Goal: Transaction & Acquisition: Purchase product/service

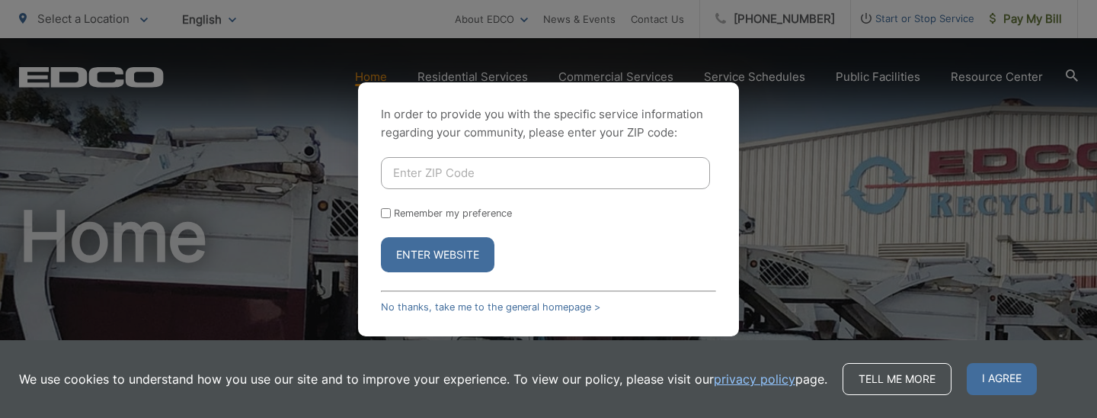
click at [543, 171] on input "Enter ZIP Code" at bounding box center [545, 173] width 329 height 32
type input "91942"
click at [427, 254] on button "Enter Website" at bounding box center [438, 254] width 114 height 35
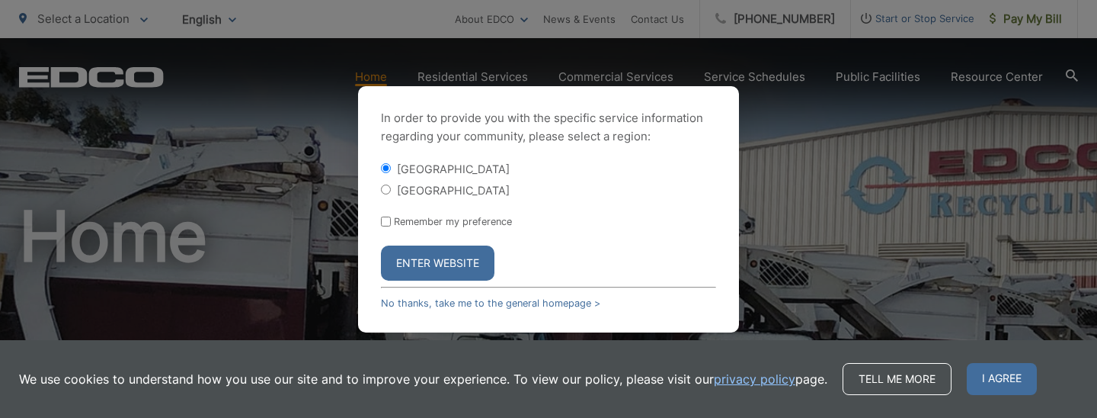
click at [438, 265] on button "Enter Website" at bounding box center [438, 262] width 114 height 35
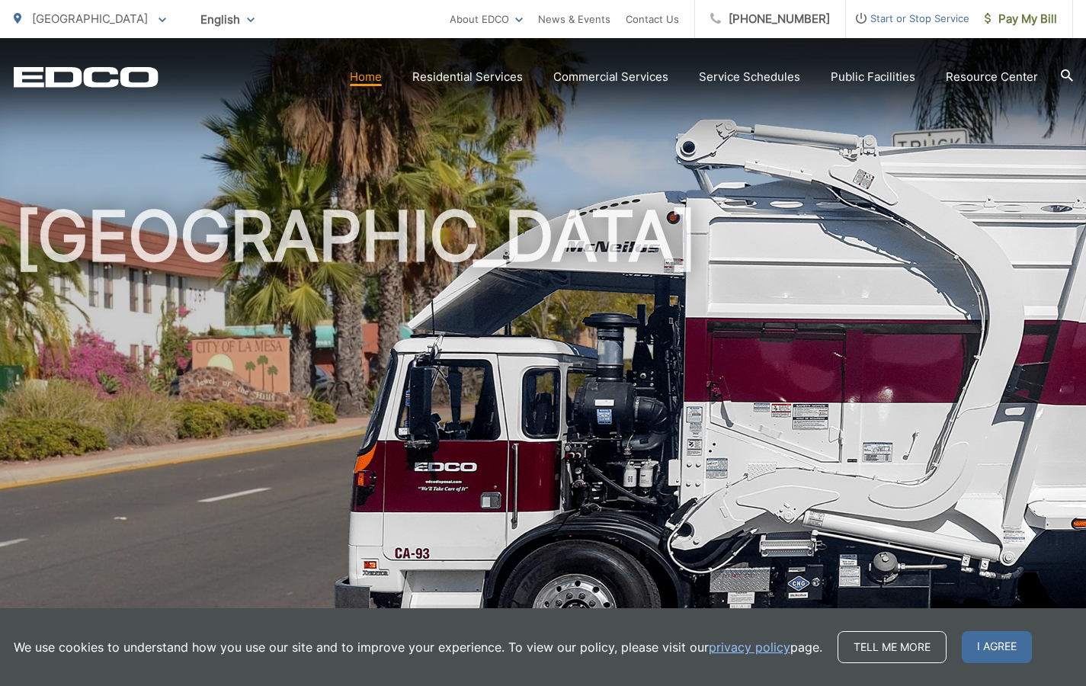
click at [374, 77] on link "Home" at bounding box center [366, 77] width 32 height 18
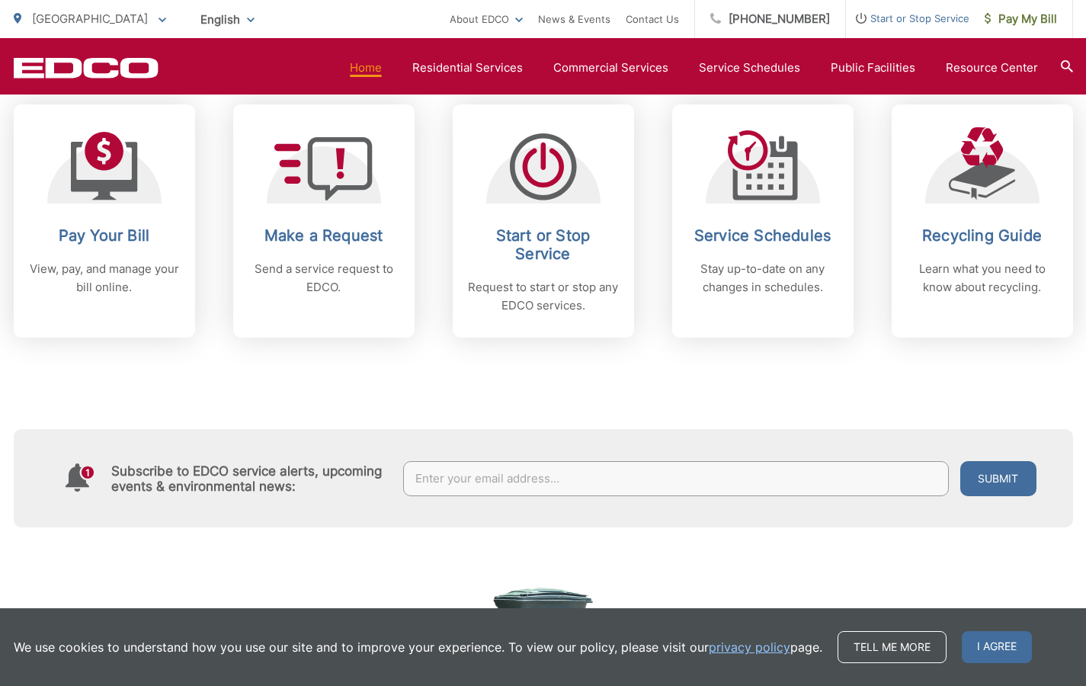
scroll to position [675, 0]
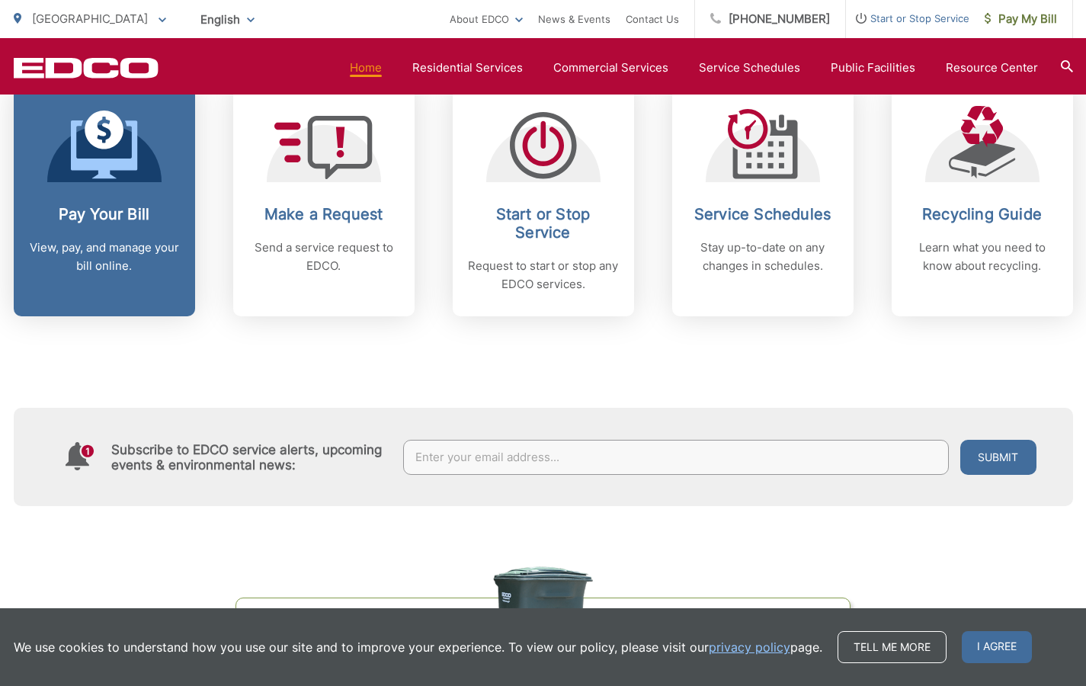
click at [115, 196] on link "Pay Your Bill View, pay, and manage your bill online." at bounding box center [104, 199] width 181 height 233
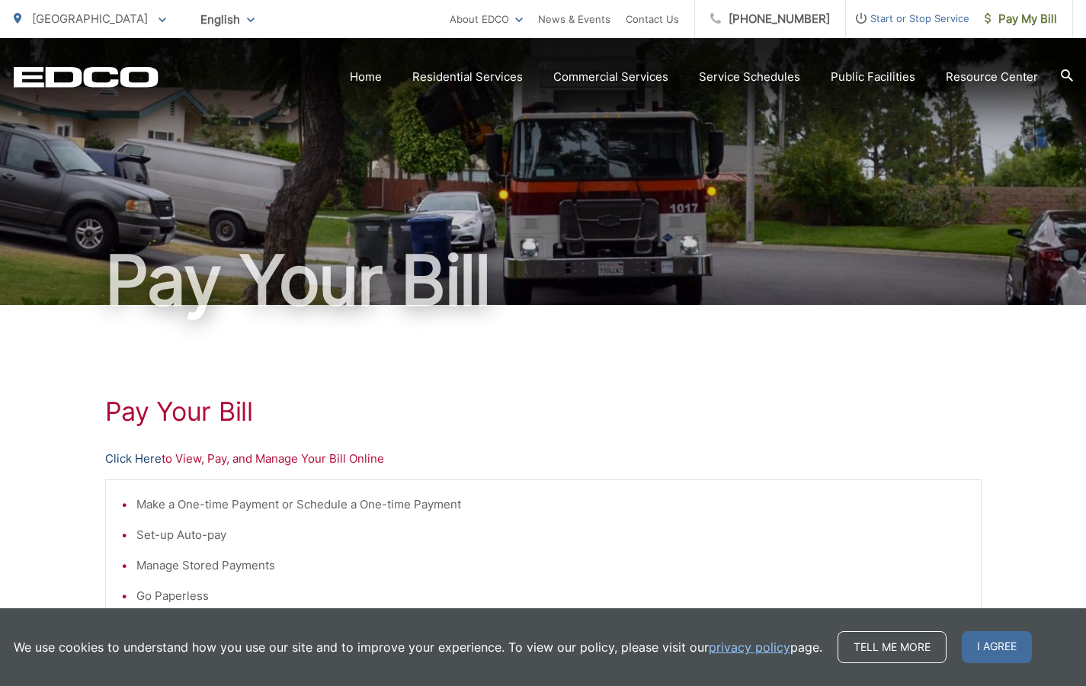
click at [144, 462] on link "Click Here" at bounding box center [133, 459] width 56 height 18
